Goal: Check status: Check status

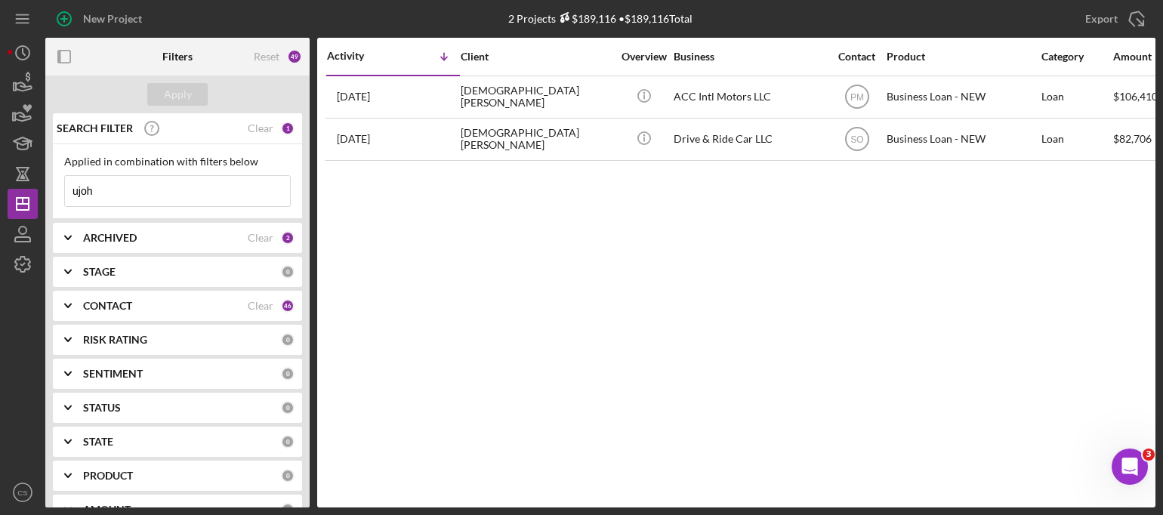
click at [140, 184] on input "ujoh" at bounding box center [177, 191] width 225 height 30
drag, startPoint x: 120, startPoint y: 184, endPoint x: 11, endPoint y: 177, distance: 109.0
click at [11, 177] on div "New Project 2 Projects $189,116 • $189,116 Total ujoh Export Icon/Export Filter…" at bounding box center [582, 254] width 1148 height 508
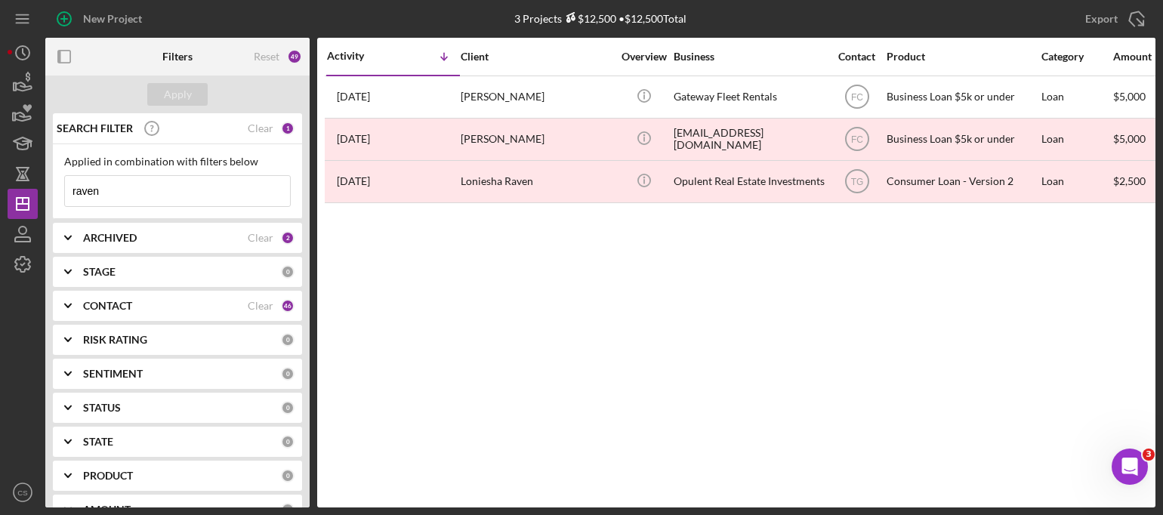
type input "raven"
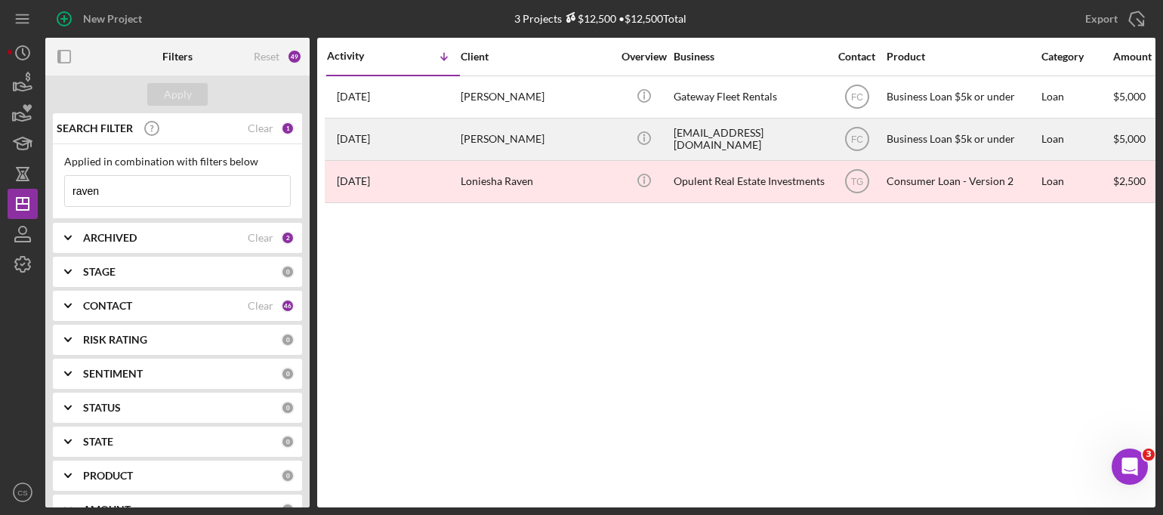
click at [363, 137] on time "[DATE]" at bounding box center [353, 139] width 33 height 12
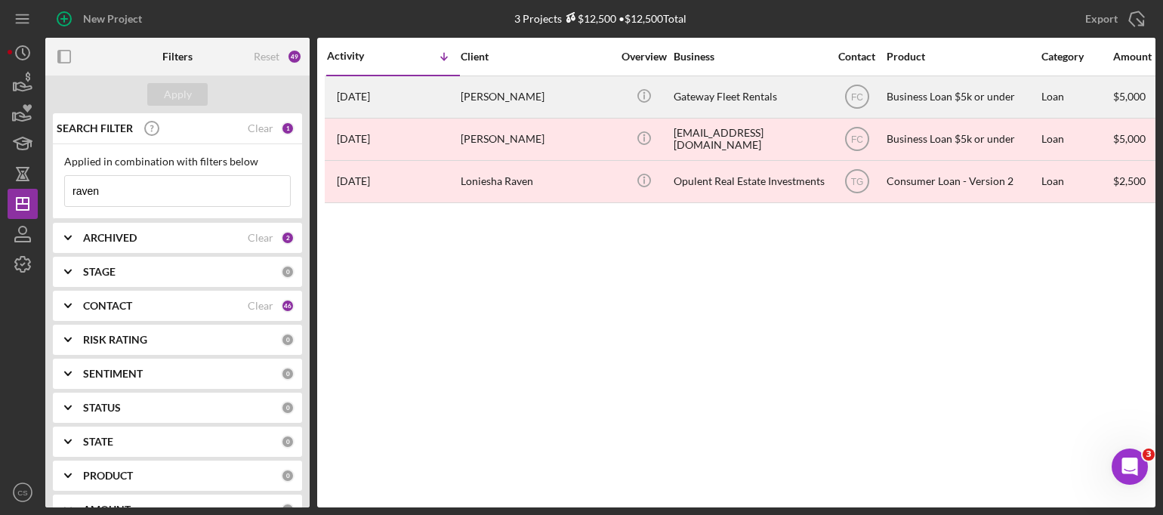
click at [350, 100] on time "[DATE]" at bounding box center [353, 97] width 33 height 12
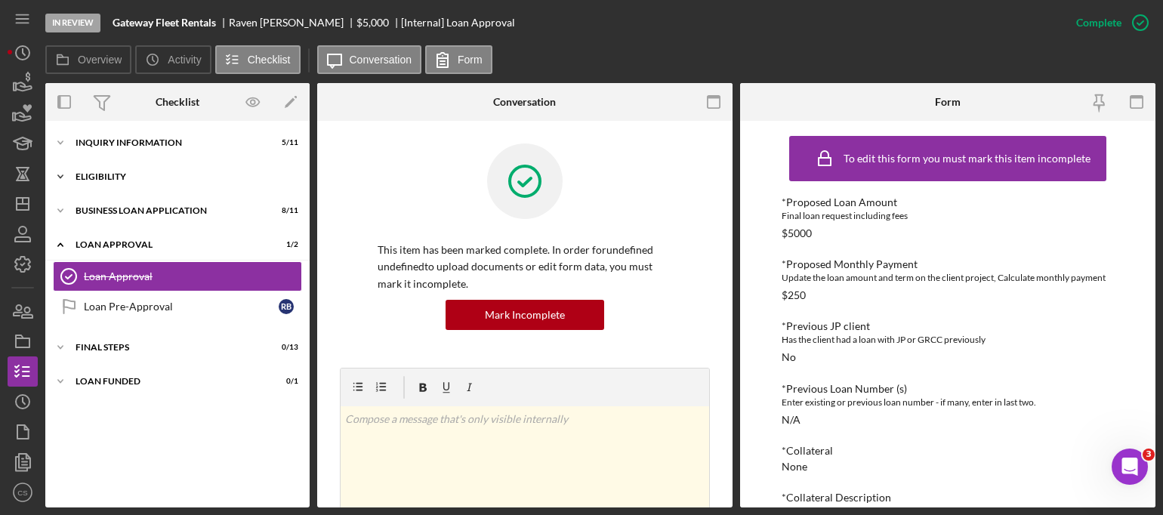
click at [57, 172] on icon "Icon/Expander" at bounding box center [60, 177] width 30 height 30
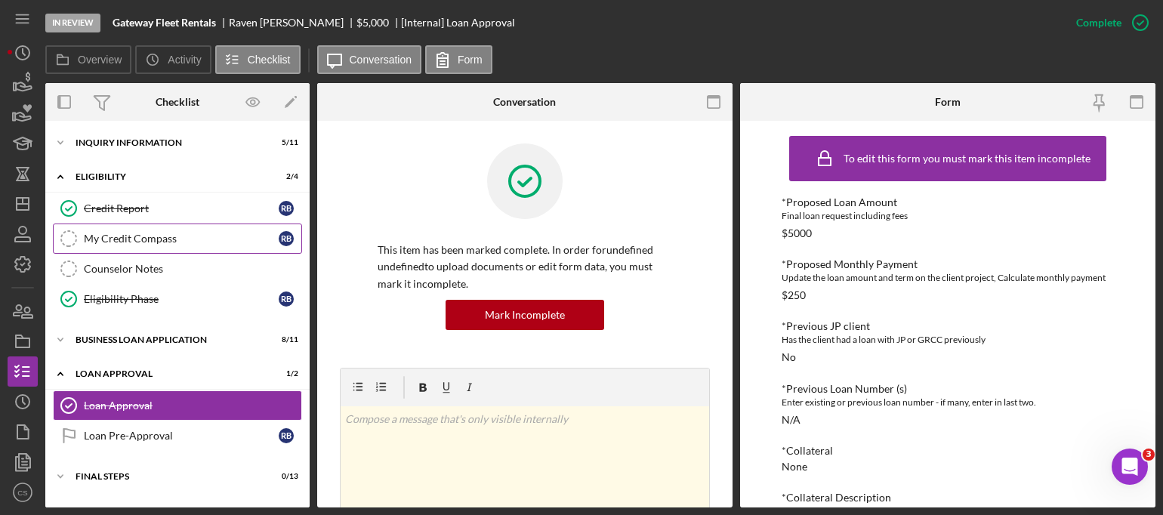
click at [66, 229] on icon "My Credit Compass" at bounding box center [69, 239] width 38 height 38
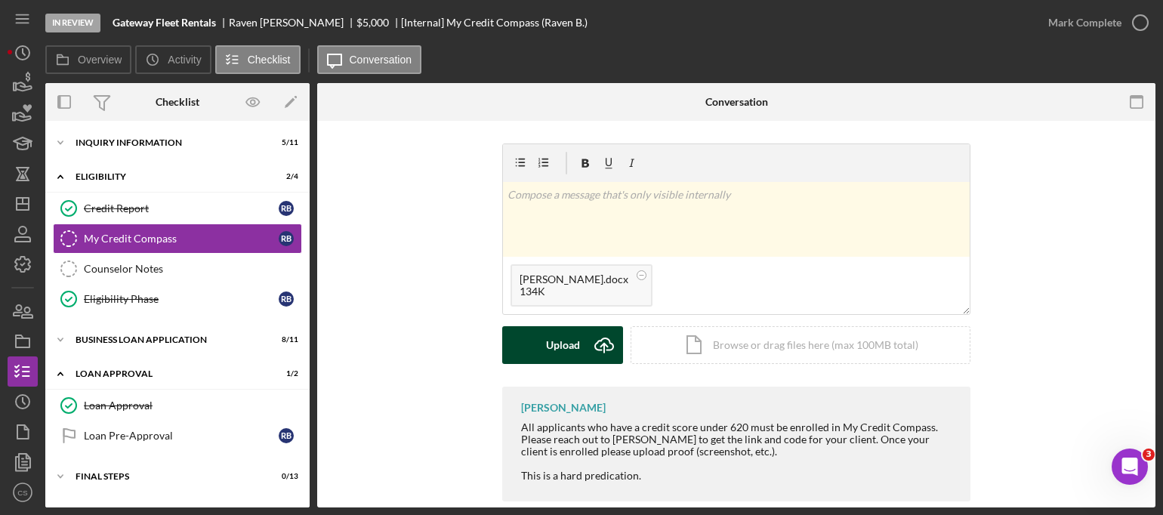
click at [601, 338] on icon "submit" at bounding box center [604, 343] width 18 height 11
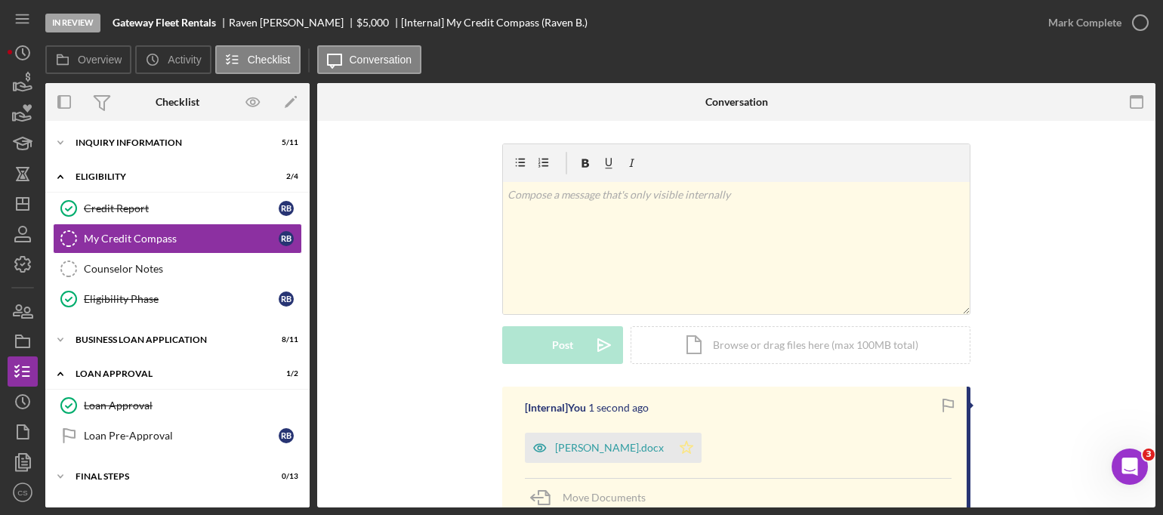
click at [671, 443] on icon "Icon/Star" at bounding box center [686, 448] width 30 height 30
click at [1140, 29] on icon "button" at bounding box center [1141, 23] width 38 height 38
